Goal: Transaction & Acquisition: Purchase product/service

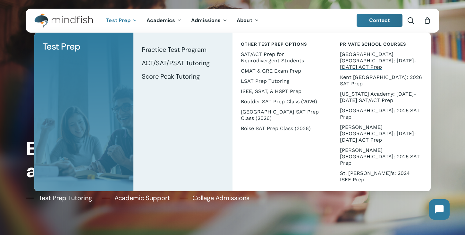
click at [351, 58] on link "[GEOGRAPHIC_DATA] [GEOGRAPHIC_DATA]: [DATE]-[DATE] ACT Prep" at bounding box center [381, 60] width 86 height 23
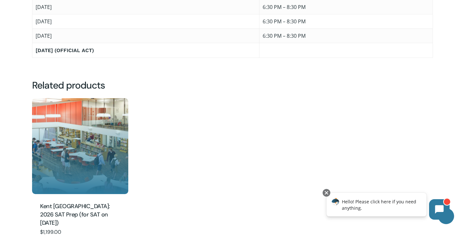
scroll to position [611, 0]
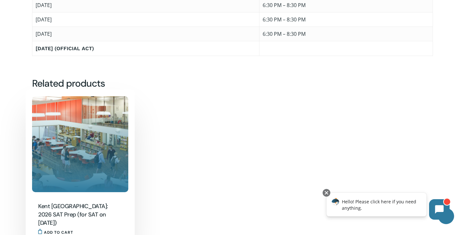
click at [77, 127] on img "Kent Denver: 2026 SAT Prep (for SAT on March 14)" at bounding box center [80, 144] width 96 height 96
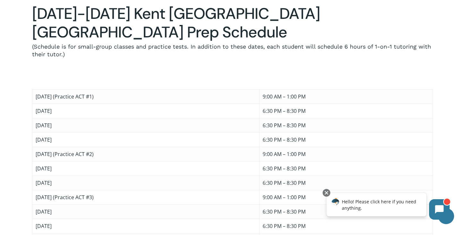
scroll to position [404, 0]
